Goal: Navigation & Orientation: Find specific page/section

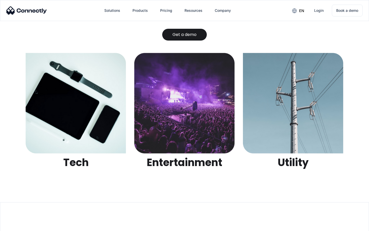
scroll to position [1618, 0]
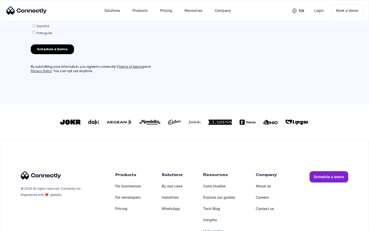
scroll to position [220, 0]
